Goal: Information Seeking & Learning: Learn about a topic

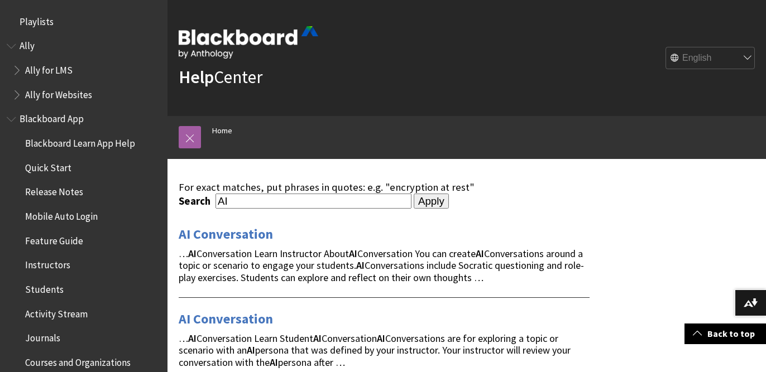
scroll to position [558, 0]
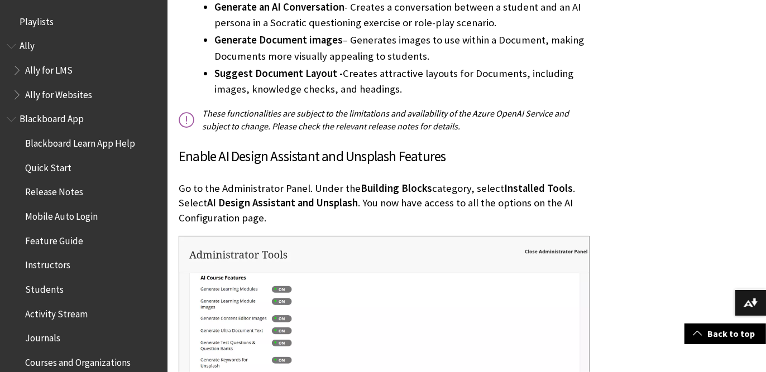
scroll to position [1578, 0]
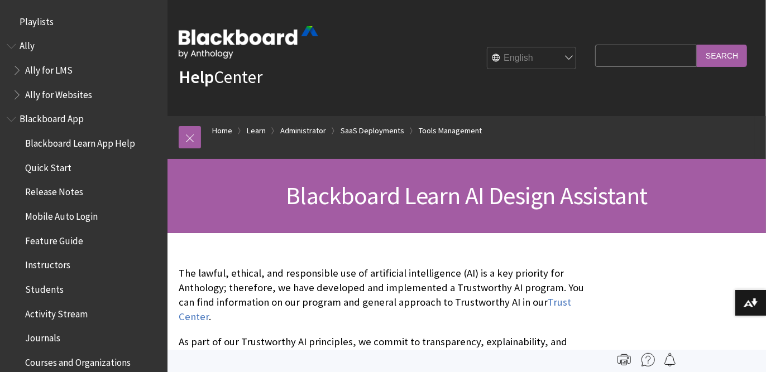
scroll to position [2000, 0]
